Goal: Browse casually: Explore the website without a specific task or goal

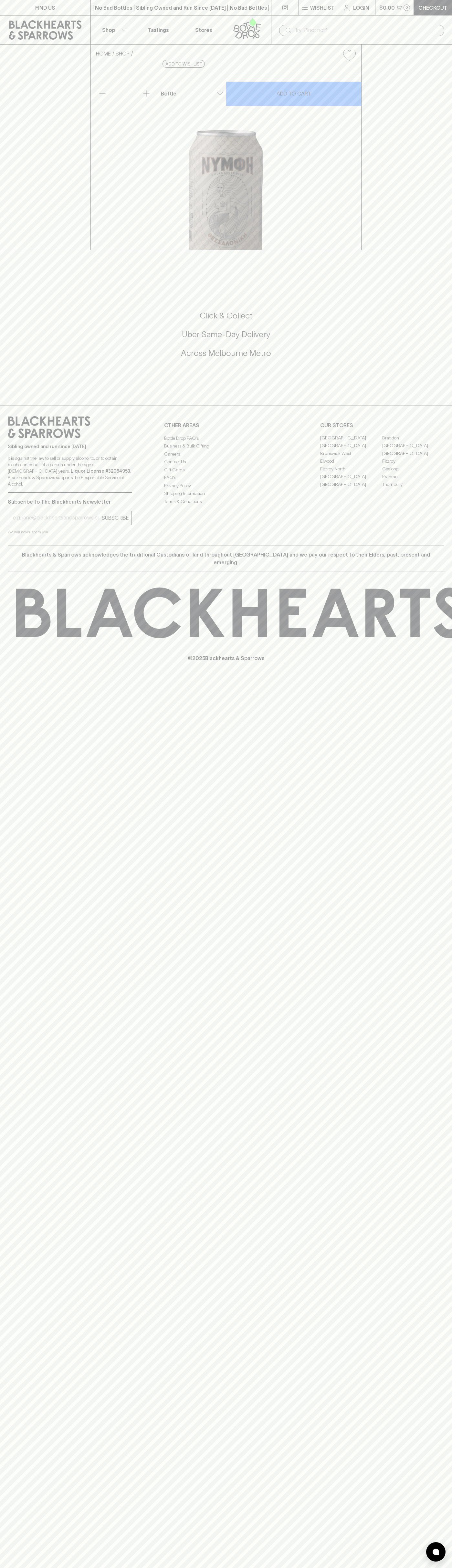
click at [381, 9] on p "$0.00" at bounding box center [386, 7] width 15 height 8
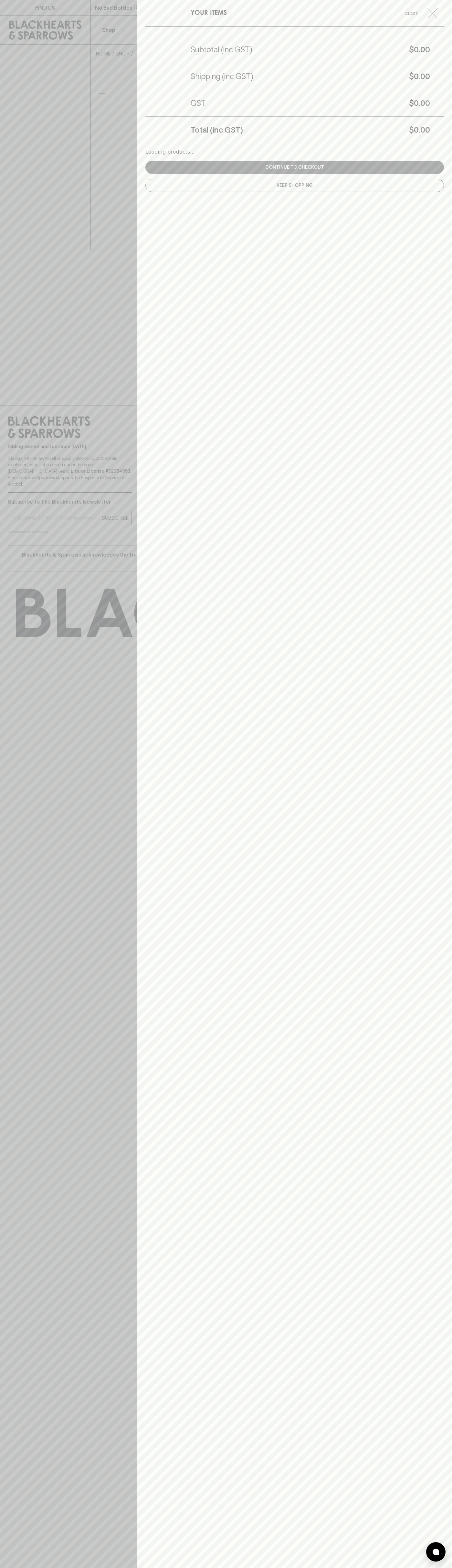
click at [448, 619] on div "YOUR ITEMS Close Subtotal (inc GST) $0.00 Shipping (inc GST) $0.00 GST $0.00 To…" at bounding box center [294, 784] width 314 height 1568
click at [60, 1567] on html "FIND US | No Bad Bottles | Sibling Owned and Run Since [DATE] | No Bad Bottles …" at bounding box center [226, 784] width 452 height 1568
click at [12, 1075] on div at bounding box center [226, 784] width 452 height 1568
